Goal: Find contact information: Find contact information

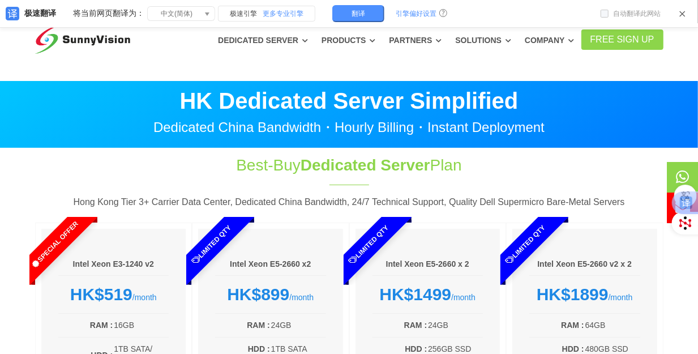
click at [685, 14] on icon at bounding box center [683, 14] width 8 height 8
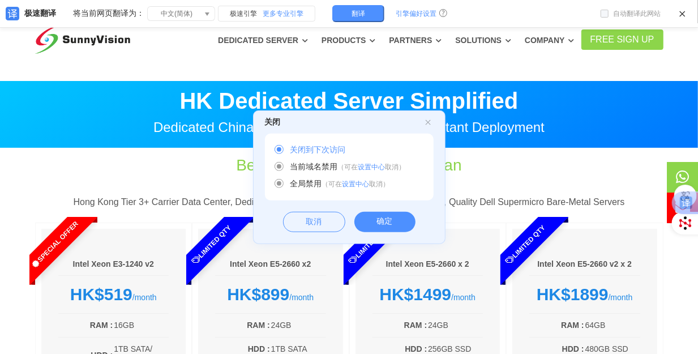
click at [380, 227] on div "确定" at bounding box center [385, 222] width 61 height 20
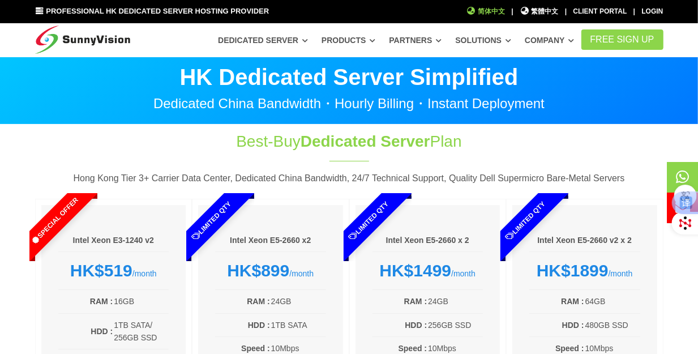
click at [491, 13] on span "简体中文" at bounding box center [486, 11] width 39 height 11
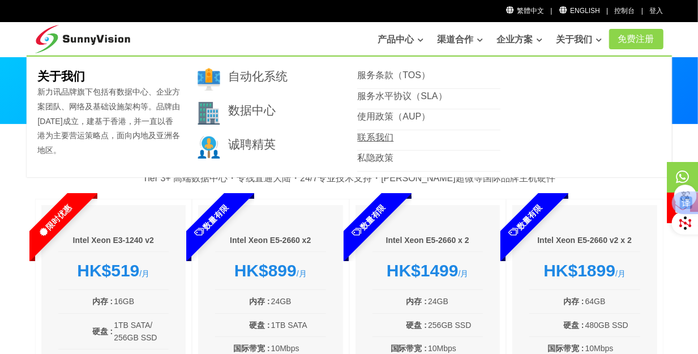
click at [390, 137] on link "联系我们" at bounding box center [375, 138] width 36 height 10
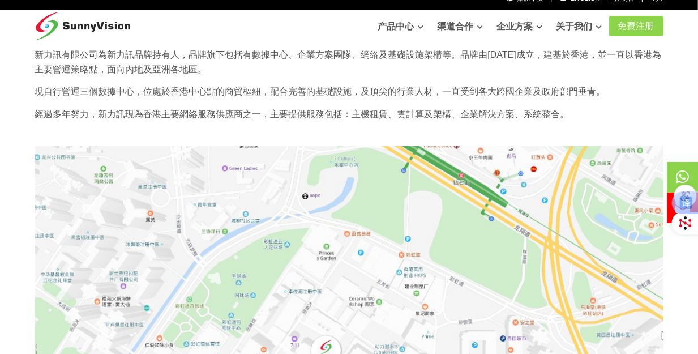
scroll to position [76, 0]
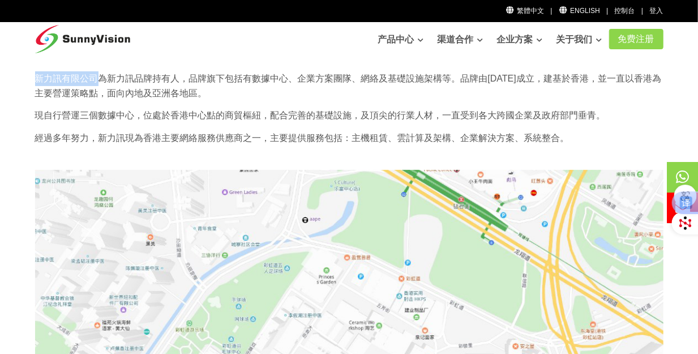
copy p "新力訊有限公司"
drag, startPoint x: 32, startPoint y: 77, endPoint x: 95, endPoint y: 74, distance: 62.4
click at [95, 74] on div "新力訊有限公司為新力訊品牌持有人，品牌旗下包括有數據中心、企業方案團隊、網絡及基礎設施架構等。品牌由1997年成立，建基於香港，並一直以香港為主要營運策略點，…" at bounding box center [350, 112] width 646 height 82
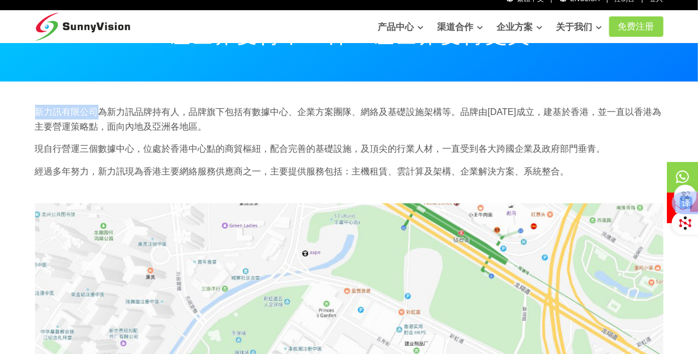
scroll to position [0, 0]
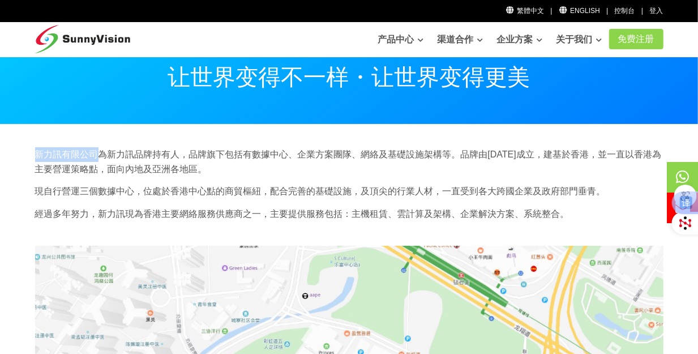
copy p "新力訊有限公司"
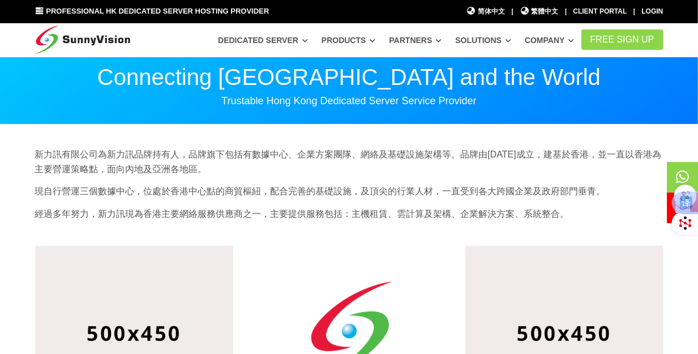
click at [538, 19] on div "Professional HK Dedicated Server Hosting Provider 简体中文 简体中文 | 繁體中文 繁體中文 | Clien…" at bounding box center [349, 11] width 698 height 23
click at [539, 11] on span "繁體中文" at bounding box center [539, 11] width 39 height 11
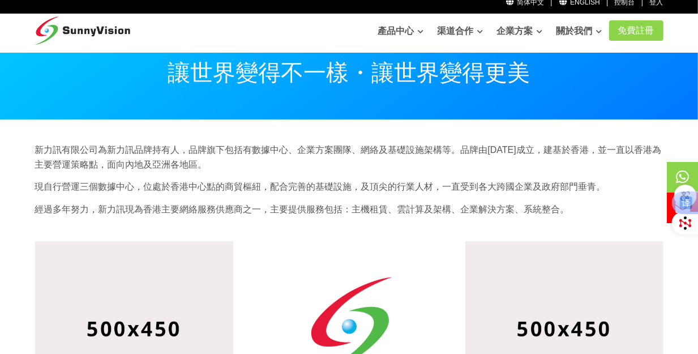
scroll to position [2, 0]
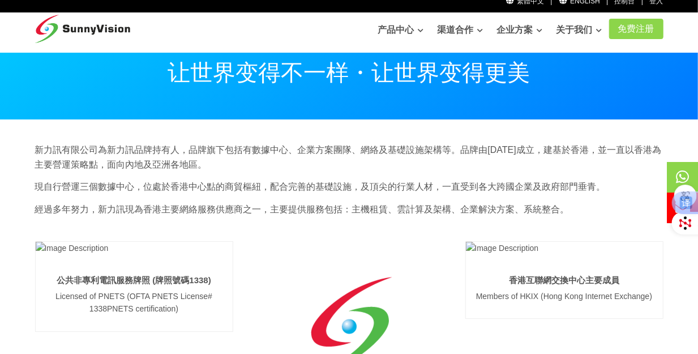
scroll to position [1, 0]
